Goal: Check status: Check status

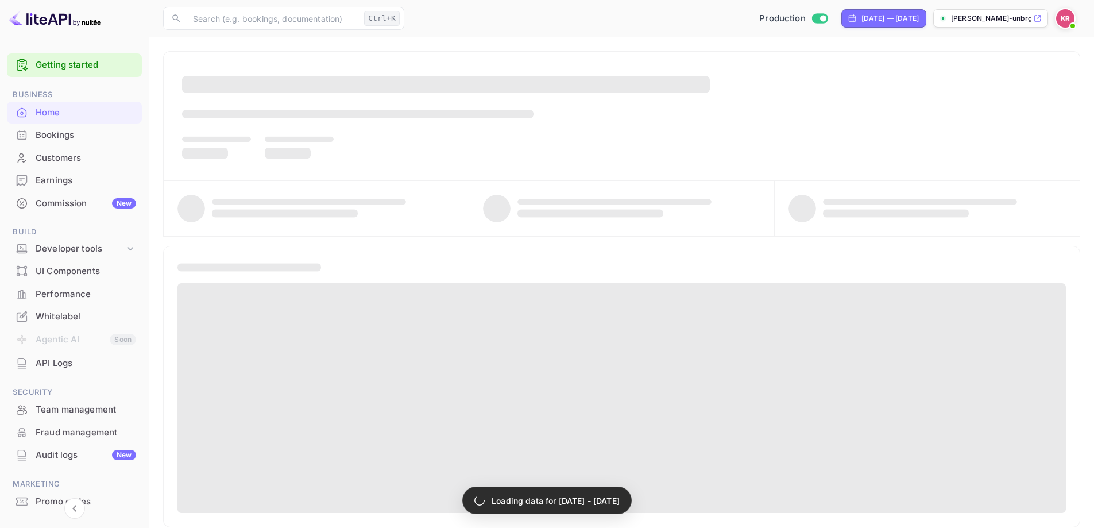
click at [85, 141] on div "Bookings" at bounding box center [86, 135] width 101 height 13
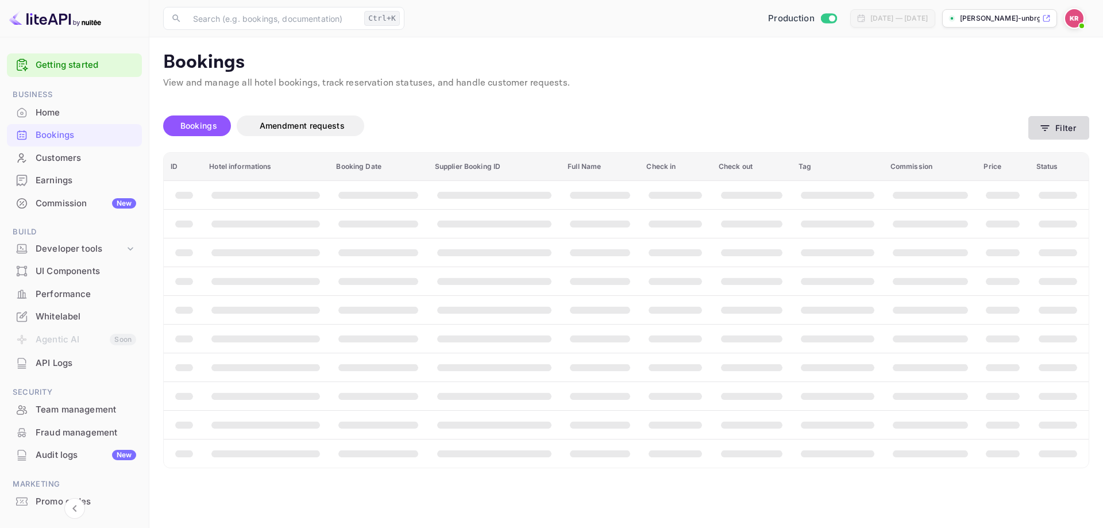
click at [1058, 134] on button "Filter" at bounding box center [1058, 128] width 61 height 24
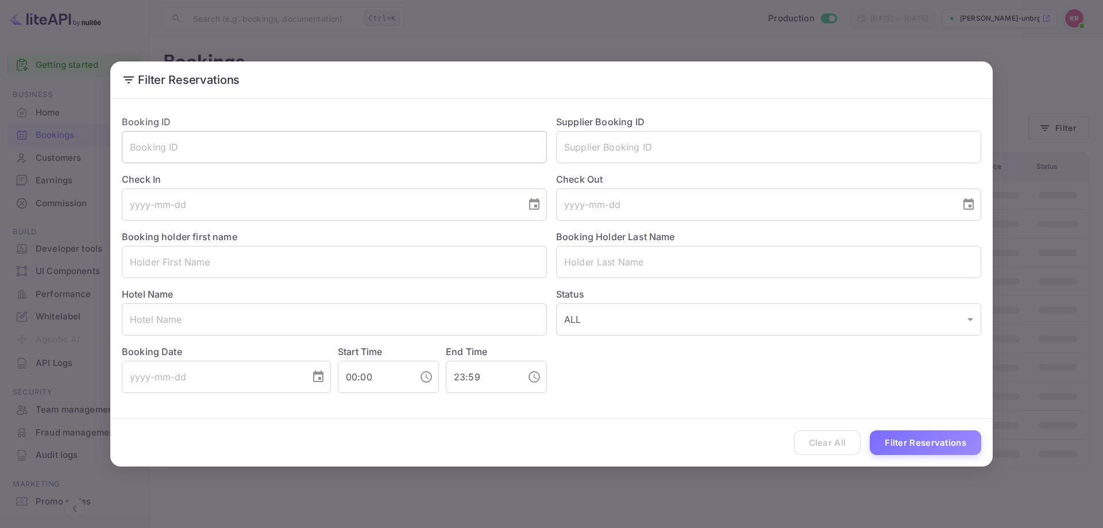
click at [288, 143] on input "text" at bounding box center [334, 147] width 425 height 32
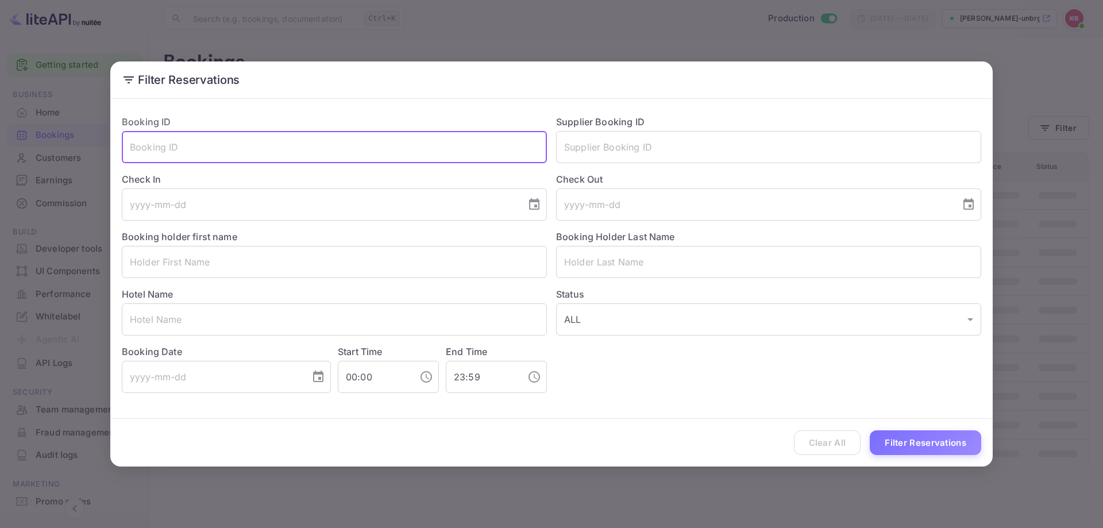
paste input "VBPGpXaCf"
type input "VBPGpXaCf"
click at [917, 440] on button "Filter Reservations" at bounding box center [924, 442] width 111 height 25
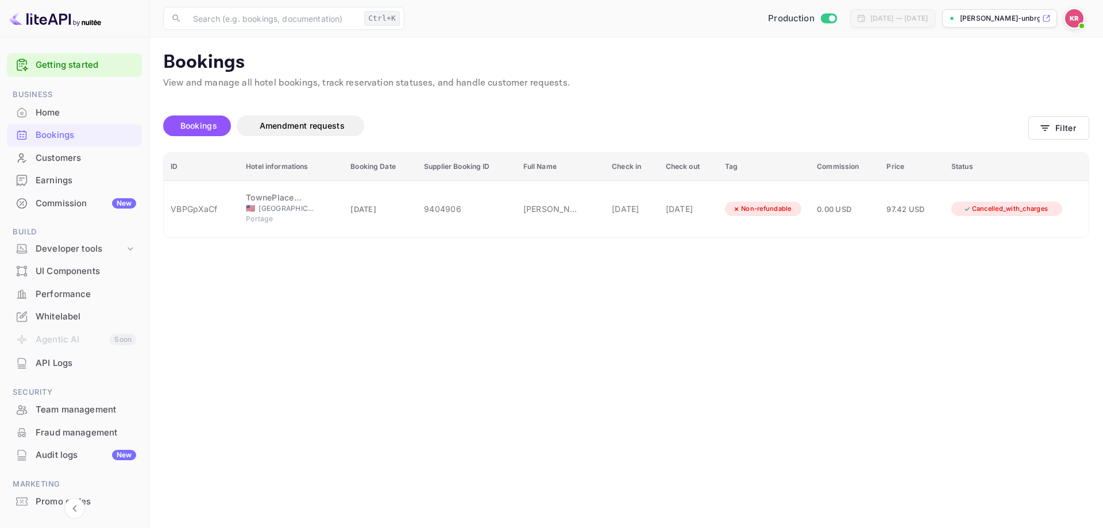
click at [724, 394] on main "Bookings View and manage all hotel bookings, track reservation statuses, and ha…" at bounding box center [625, 282] width 953 height 490
